Goal: Task Accomplishment & Management: Use online tool/utility

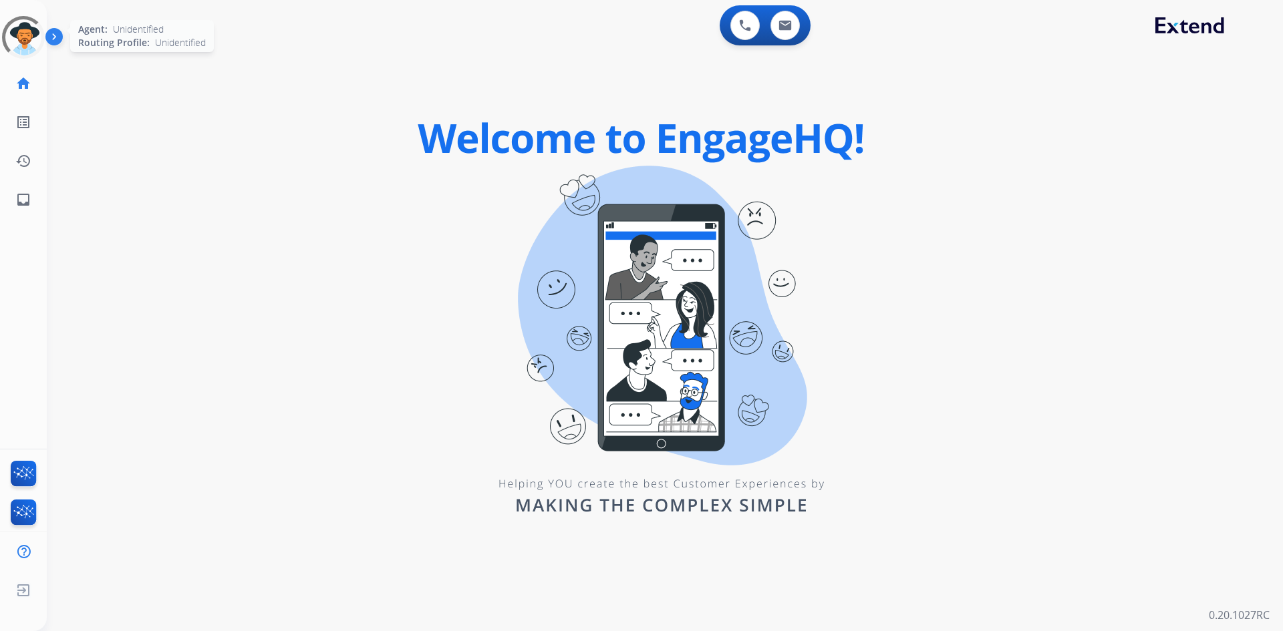
click at [16, 32] on div at bounding box center [23, 37] width 48 height 48
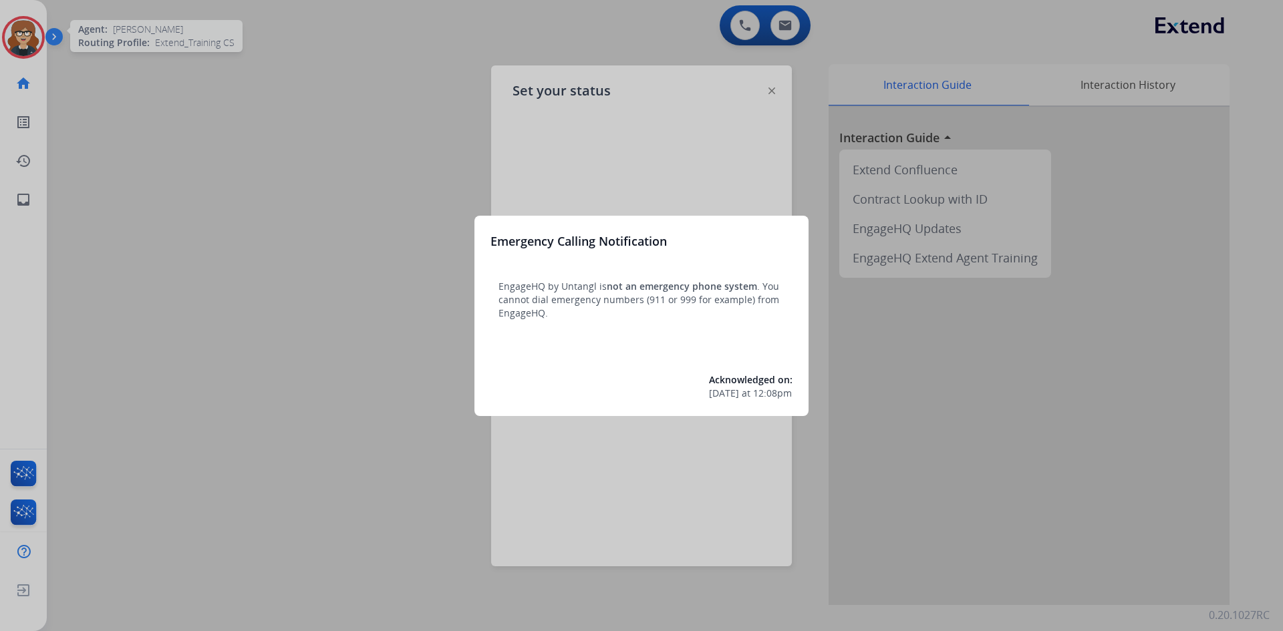
click at [770, 92] on div at bounding box center [641, 315] width 1283 height 631
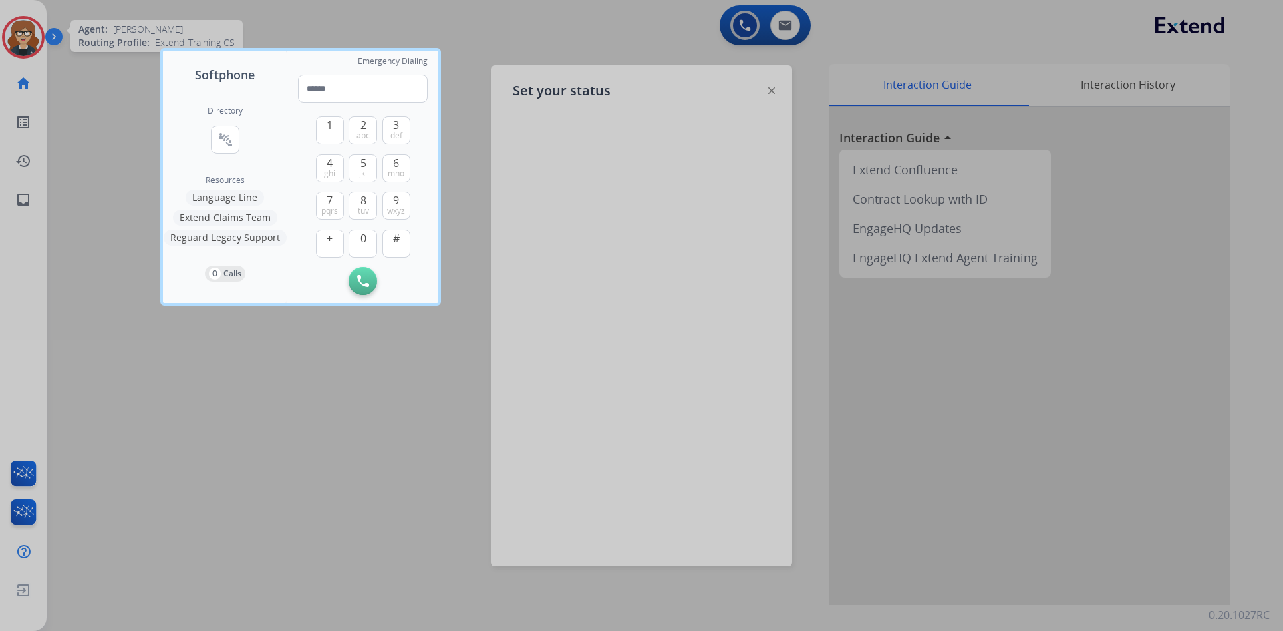
click at [15, 37] on div at bounding box center [641, 315] width 1283 height 631
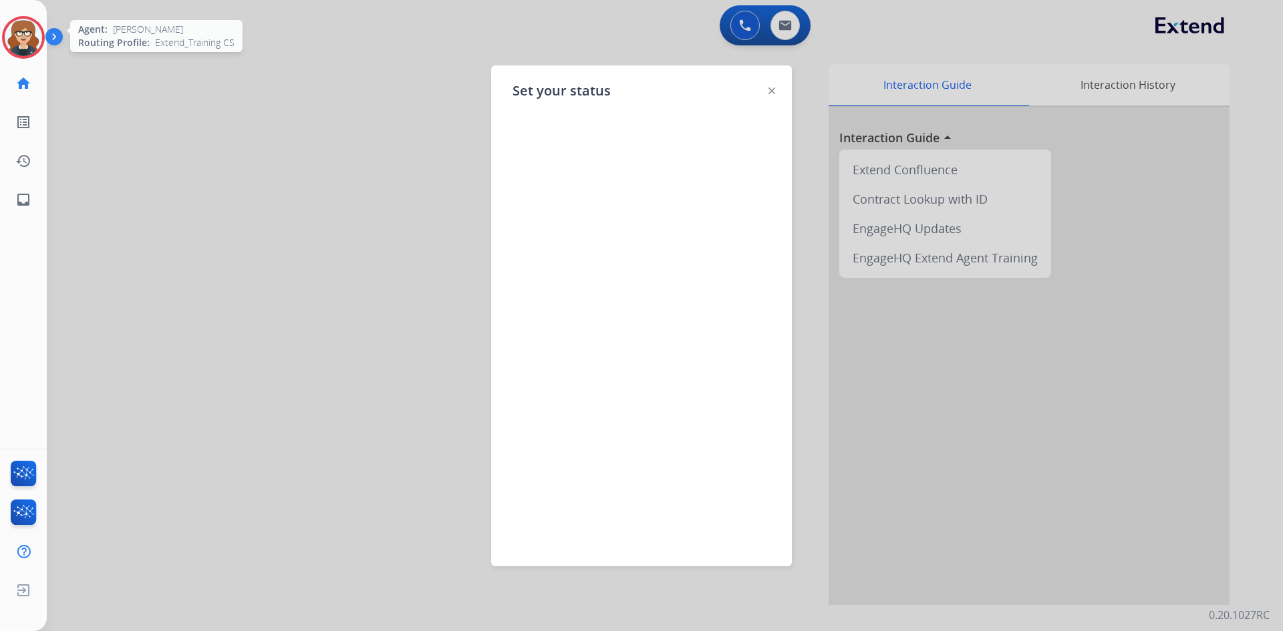
click at [26, 40] on img at bounding box center [23, 37] width 37 height 37
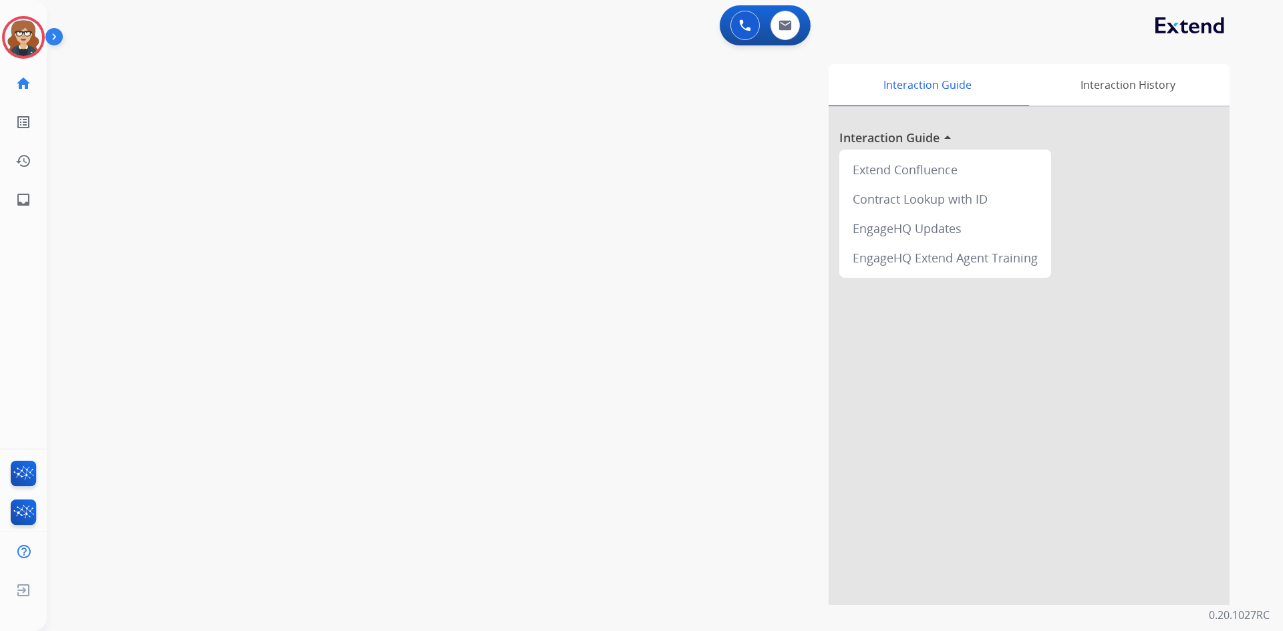
click at [49, 34] on img at bounding box center [56, 39] width 23 height 25
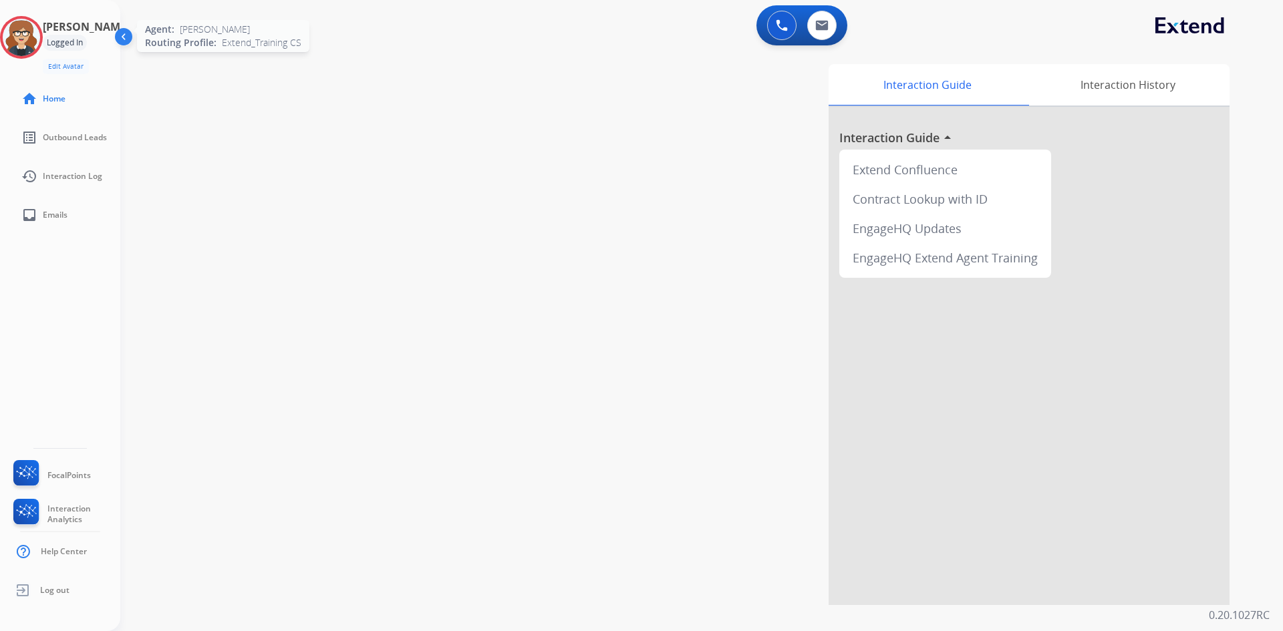
click at [32, 32] on img at bounding box center [21, 37] width 37 height 37
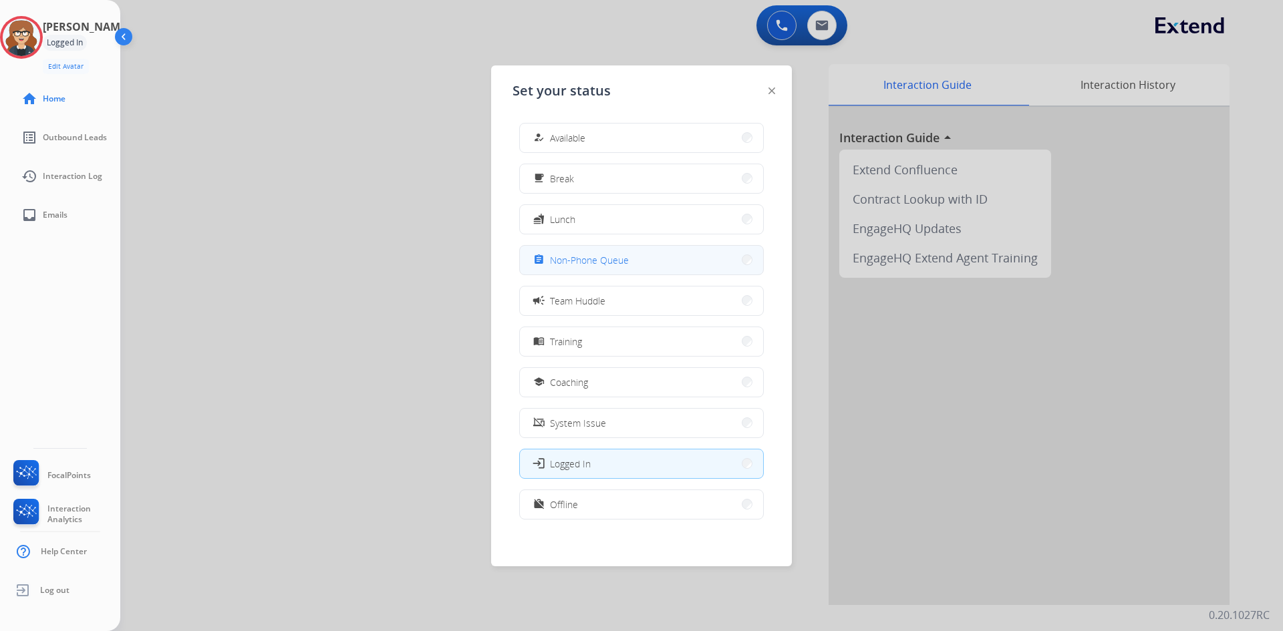
click at [617, 260] on span "Non-Phone Queue" at bounding box center [589, 260] width 79 height 14
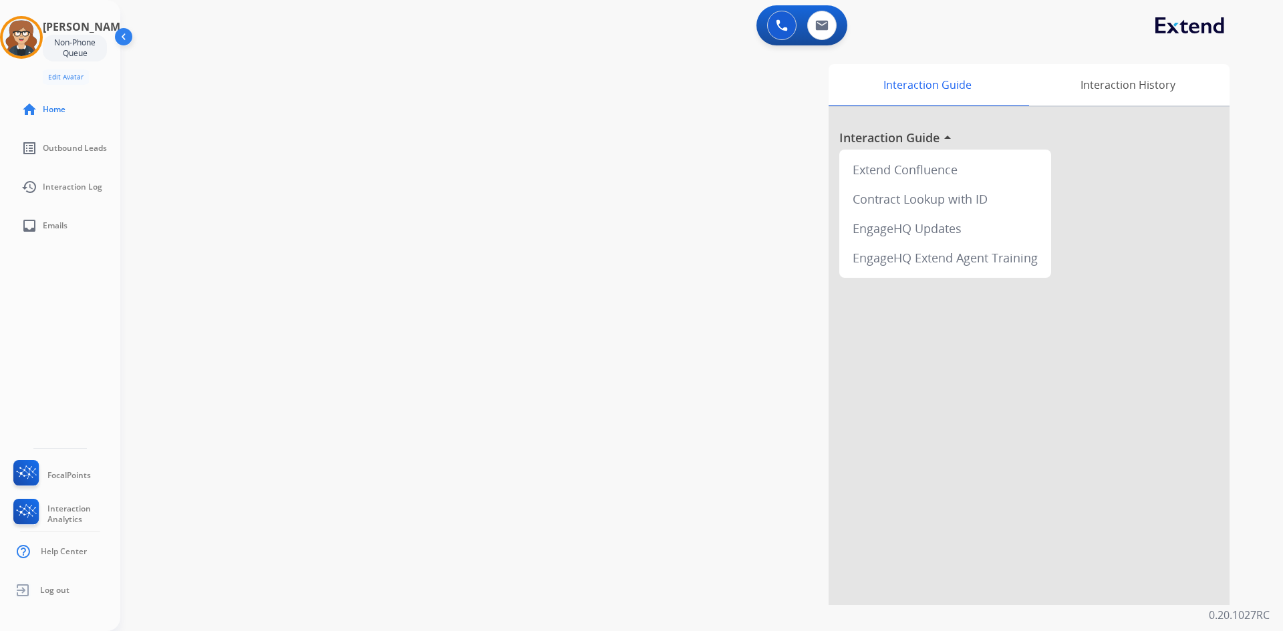
drag, startPoint x: 505, startPoint y: 210, endPoint x: 385, endPoint y: 116, distance: 152.4
click at [505, 209] on div "swap_horiz Break voice bridge close_fullscreen Connect 3-Way Call merge_type Se…" at bounding box center [685, 326] width 1130 height 557
click at [820, 21] on img at bounding box center [821, 25] width 13 height 11
select select "**********"
